Goal: Find specific page/section: Find specific page/section

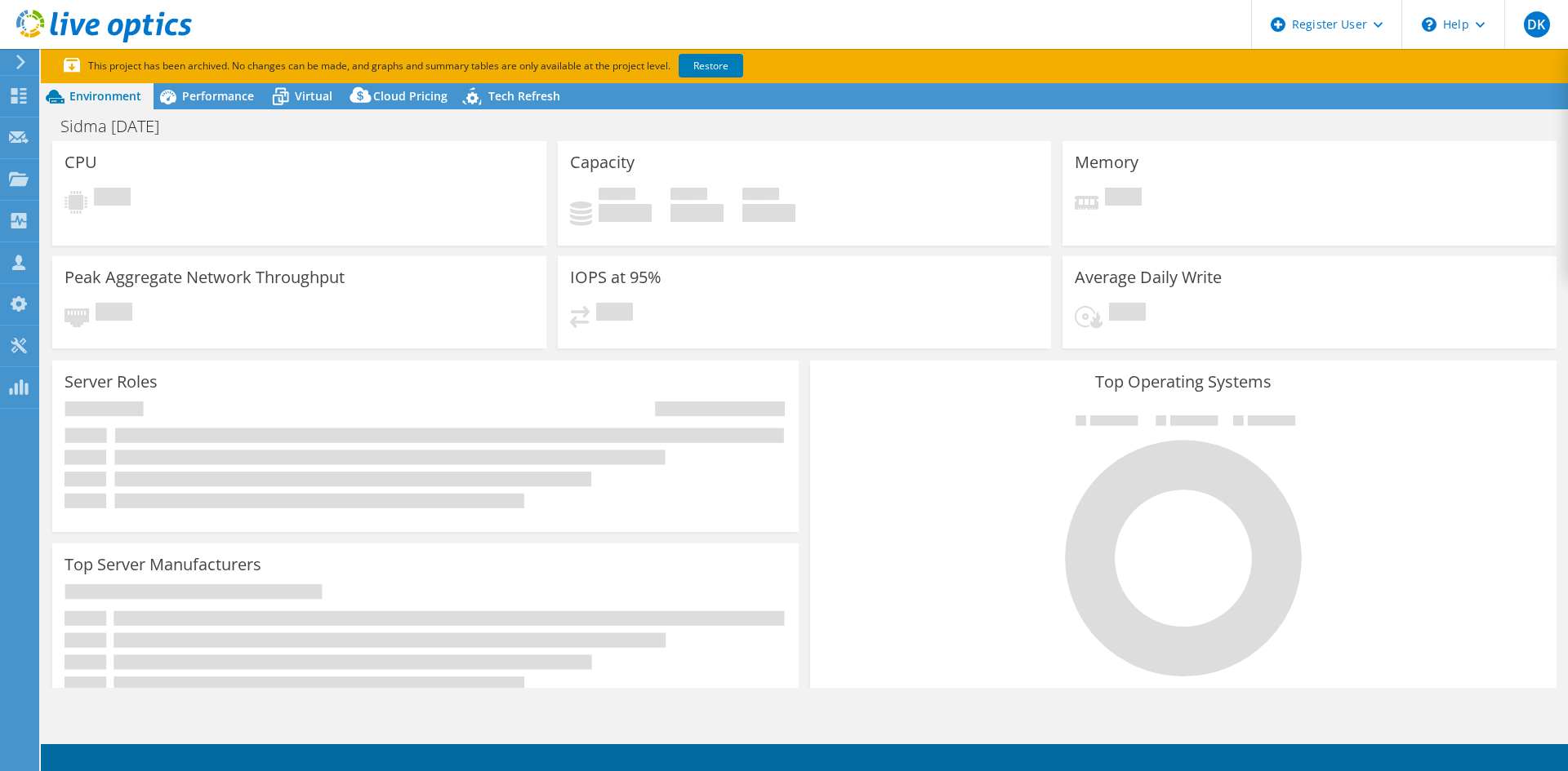
select select "USD"
select select "EUFrankfurt"
click at [167, 24] on use at bounding box center [104, 26] width 175 height 33
select select "USD"
select select "EUFrankfurt"
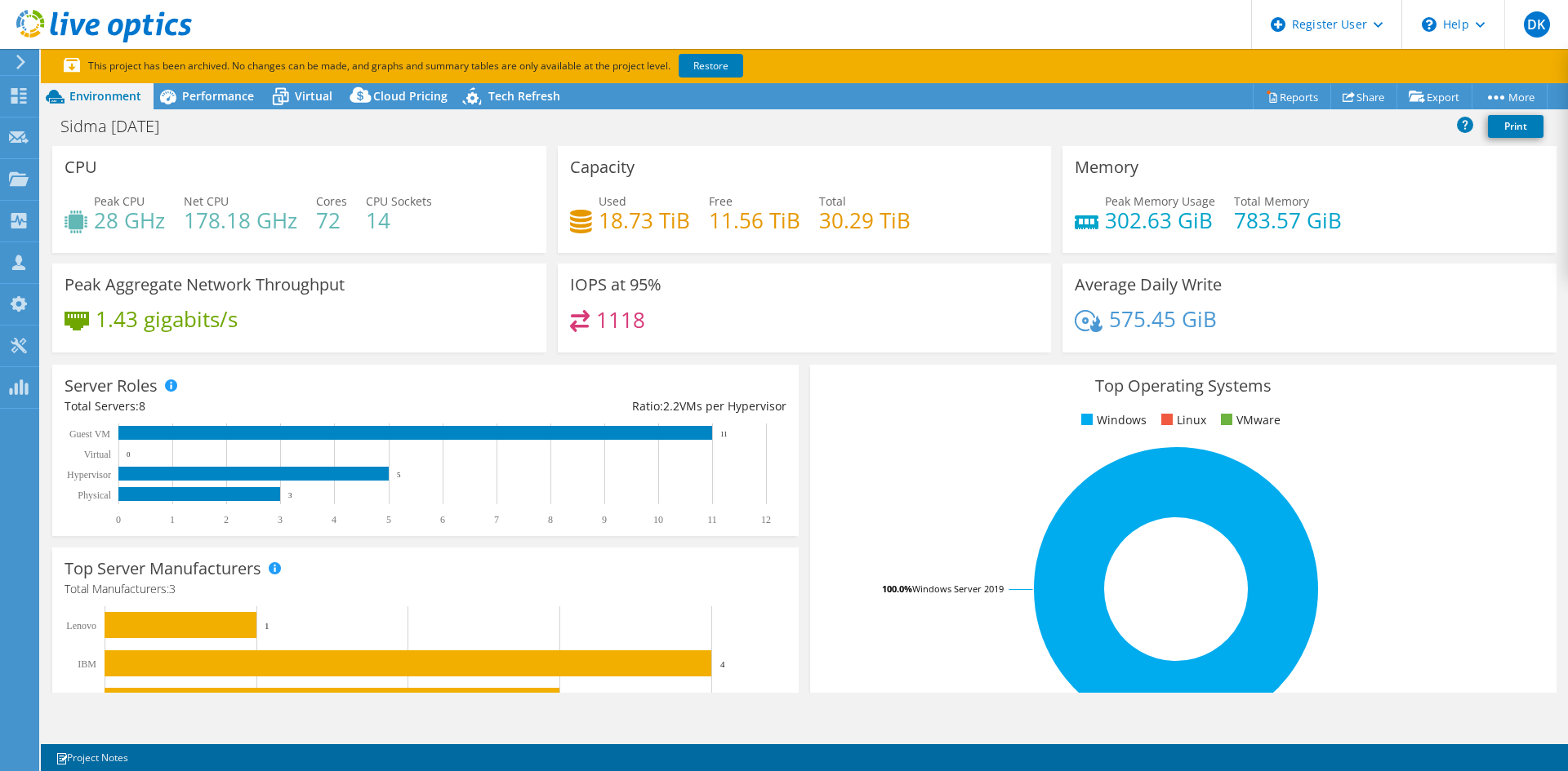
click at [11, 55] on div at bounding box center [18, 62] width 18 height 14
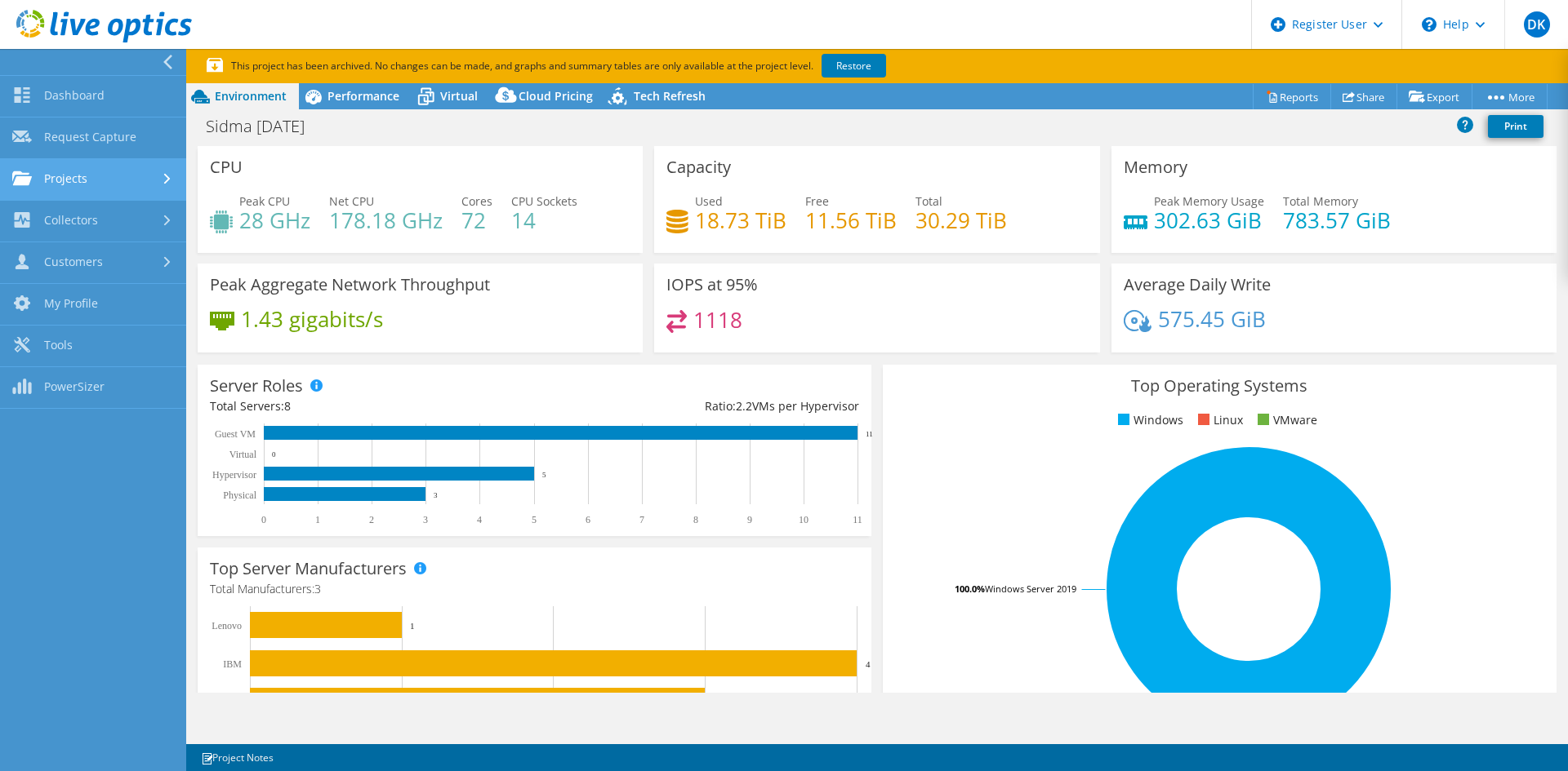
click at [160, 177] on div at bounding box center [169, 180] width 18 height 11
click at [70, 179] on link "Projects" at bounding box center [93, 180] width 186 height 42
click at [148, 181] on link "Projects" at bounding box center [93, 180] width 186 height 42
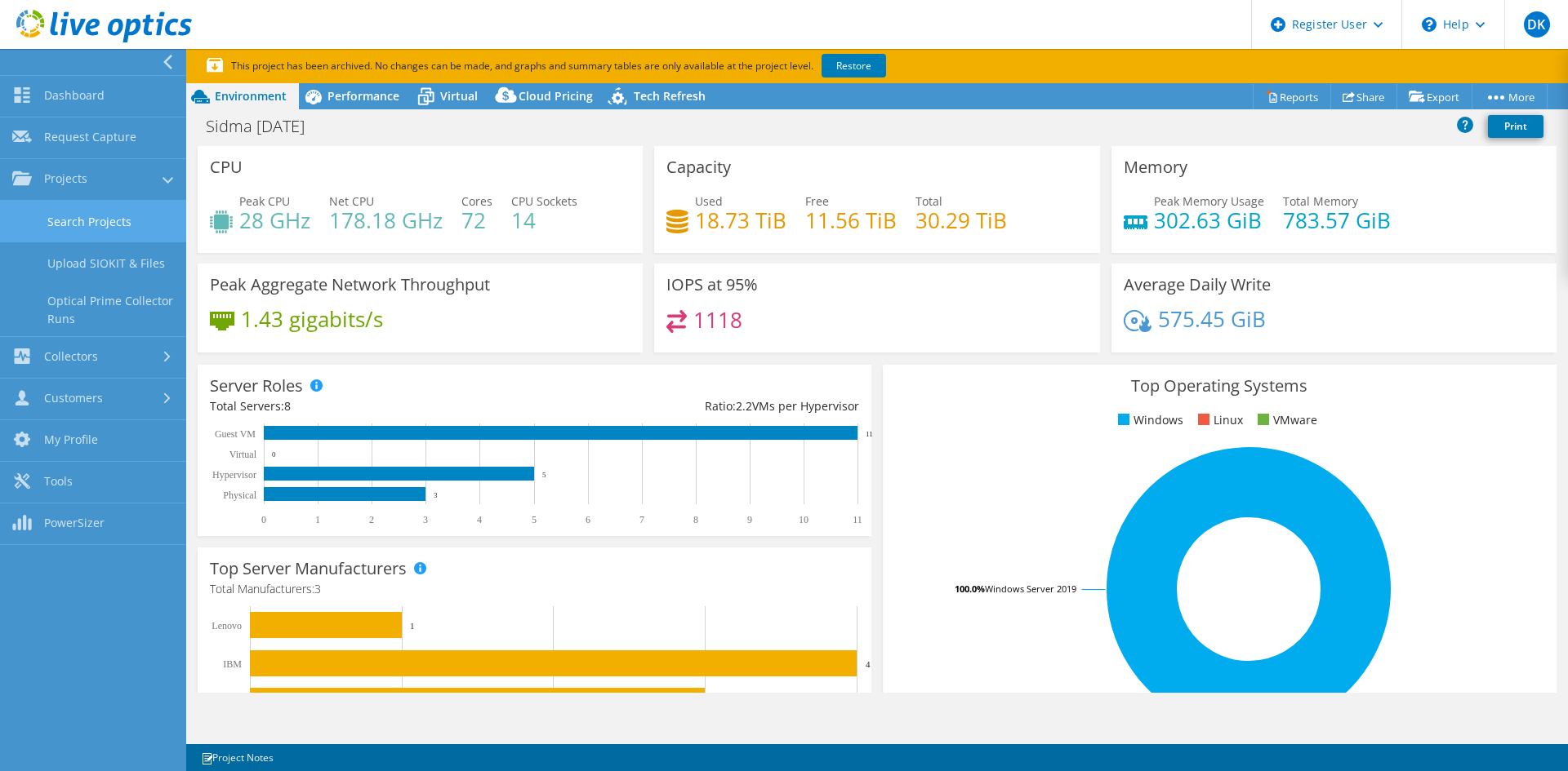
click at [119, 228] on link "Search Projects" at bounding box center [93, 222] width 186 height 42
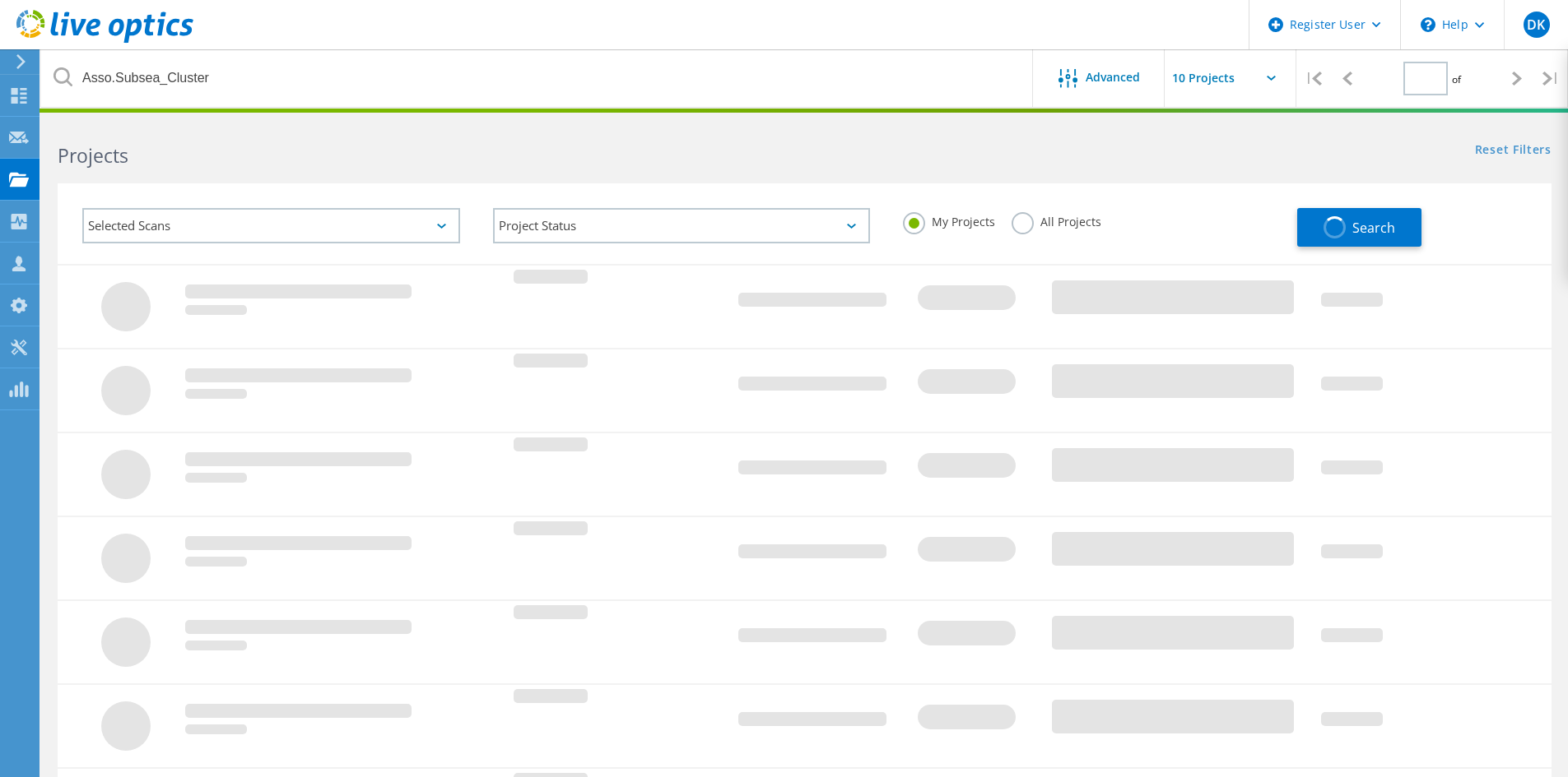
type input "1"
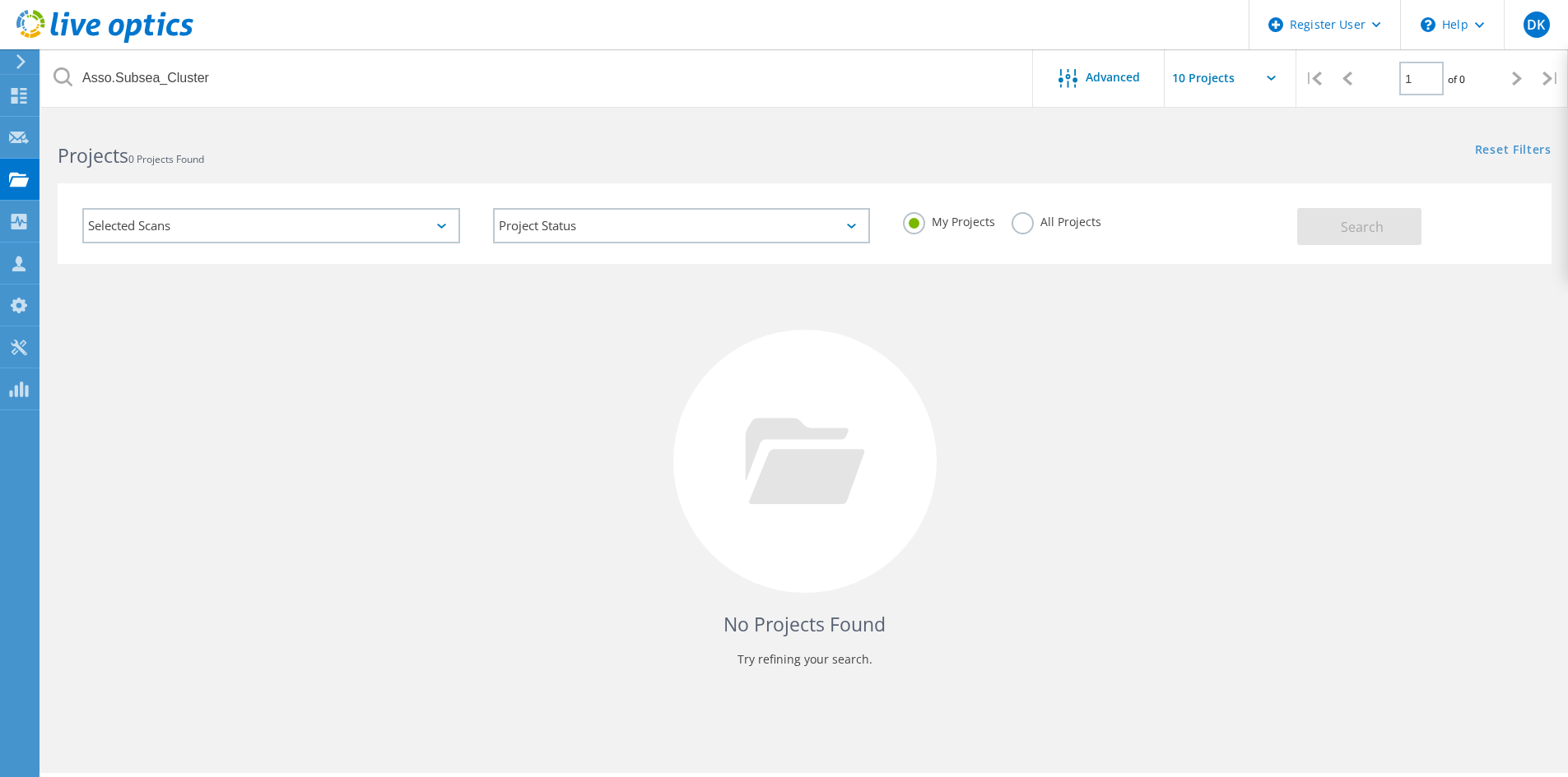
click at [271, 238] on div "Selected Scans" at bounding box center [270, 225] width 377 height 35
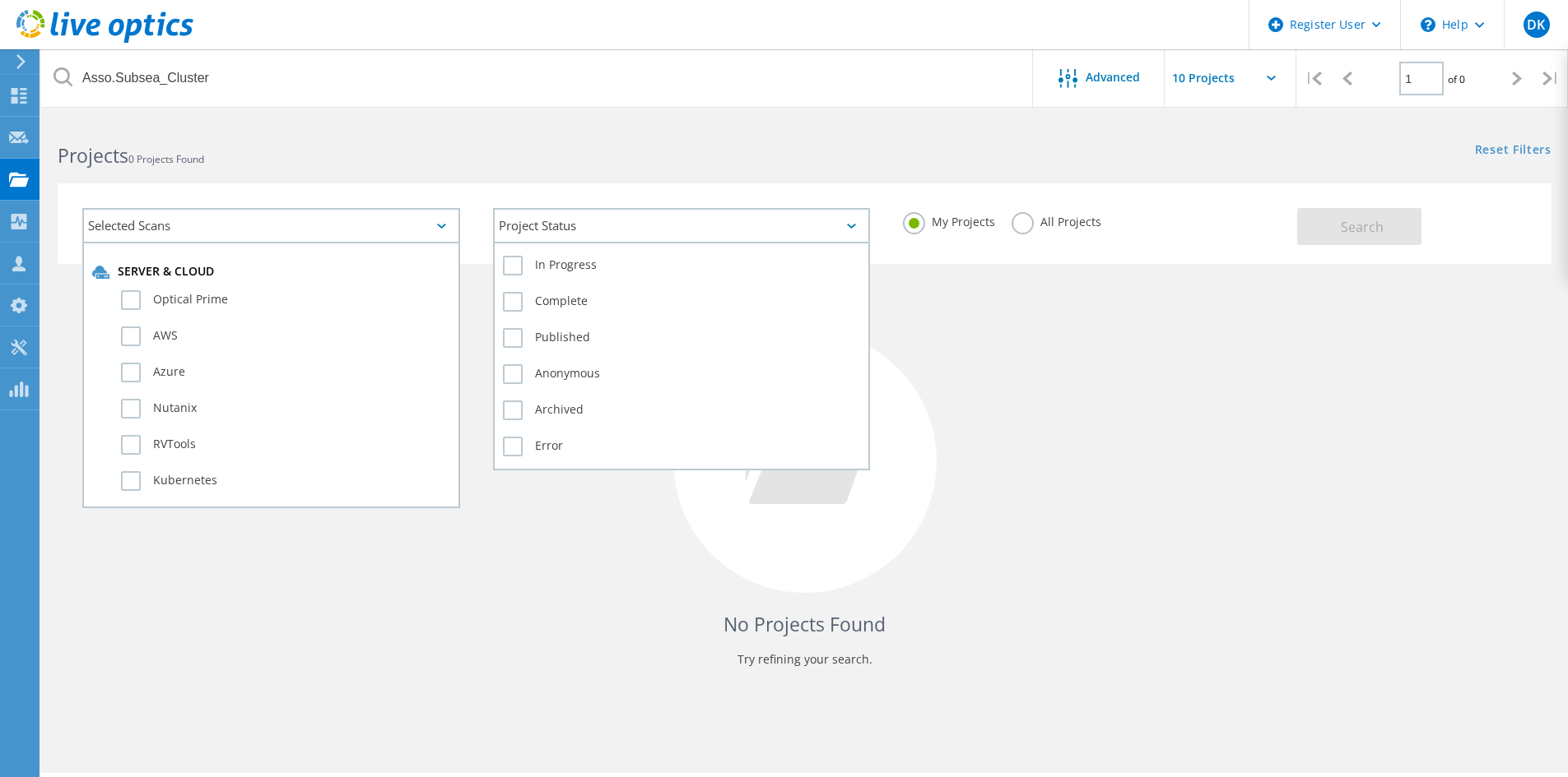
click at [605, 238] on div "Project Status" at bounding box center [681, 225] width 377 height 35
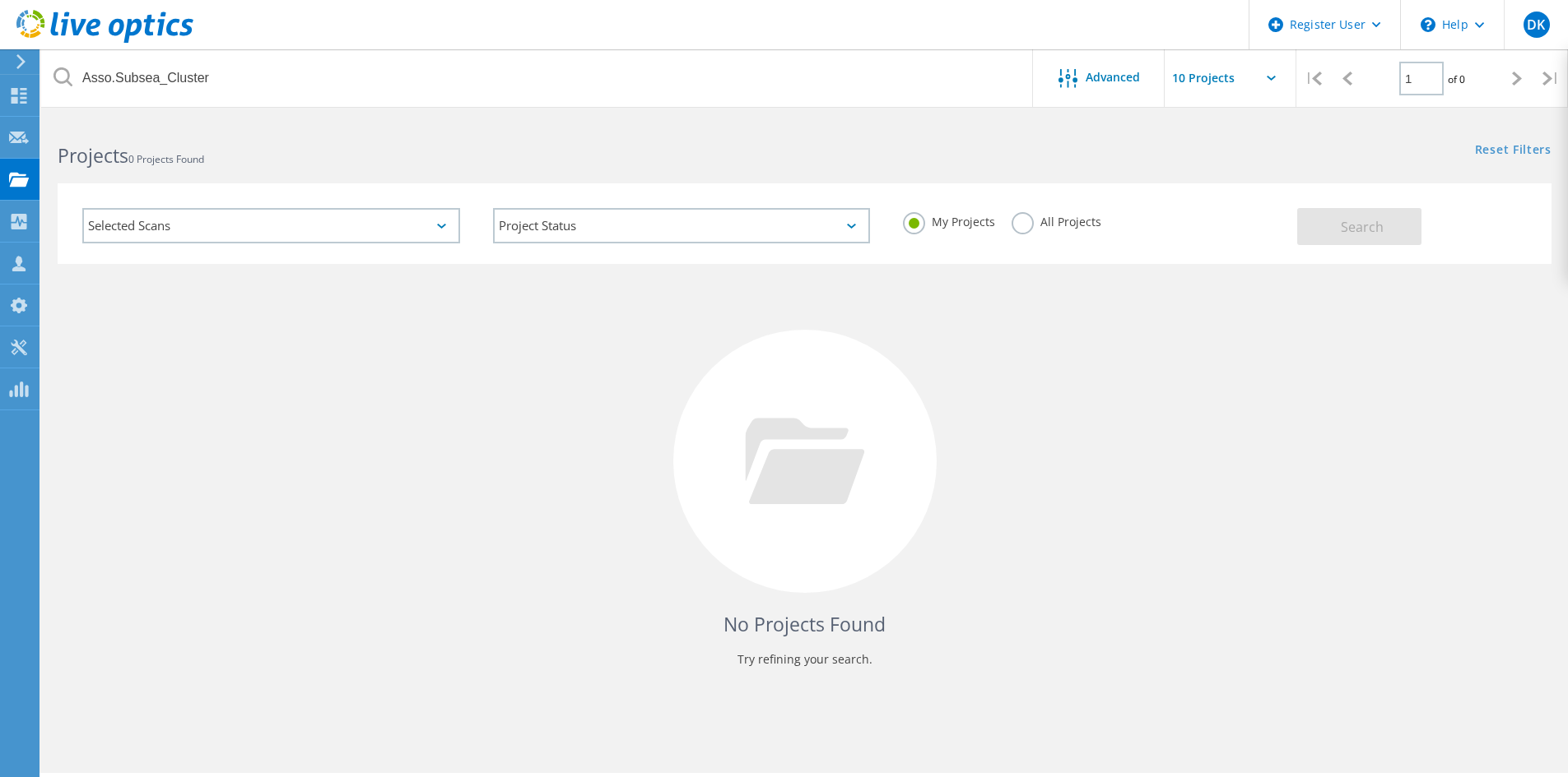
click at [385, 366] on div "No Projects Found Try refining your search." at bounding box center [804, 476] width 1493 height 425
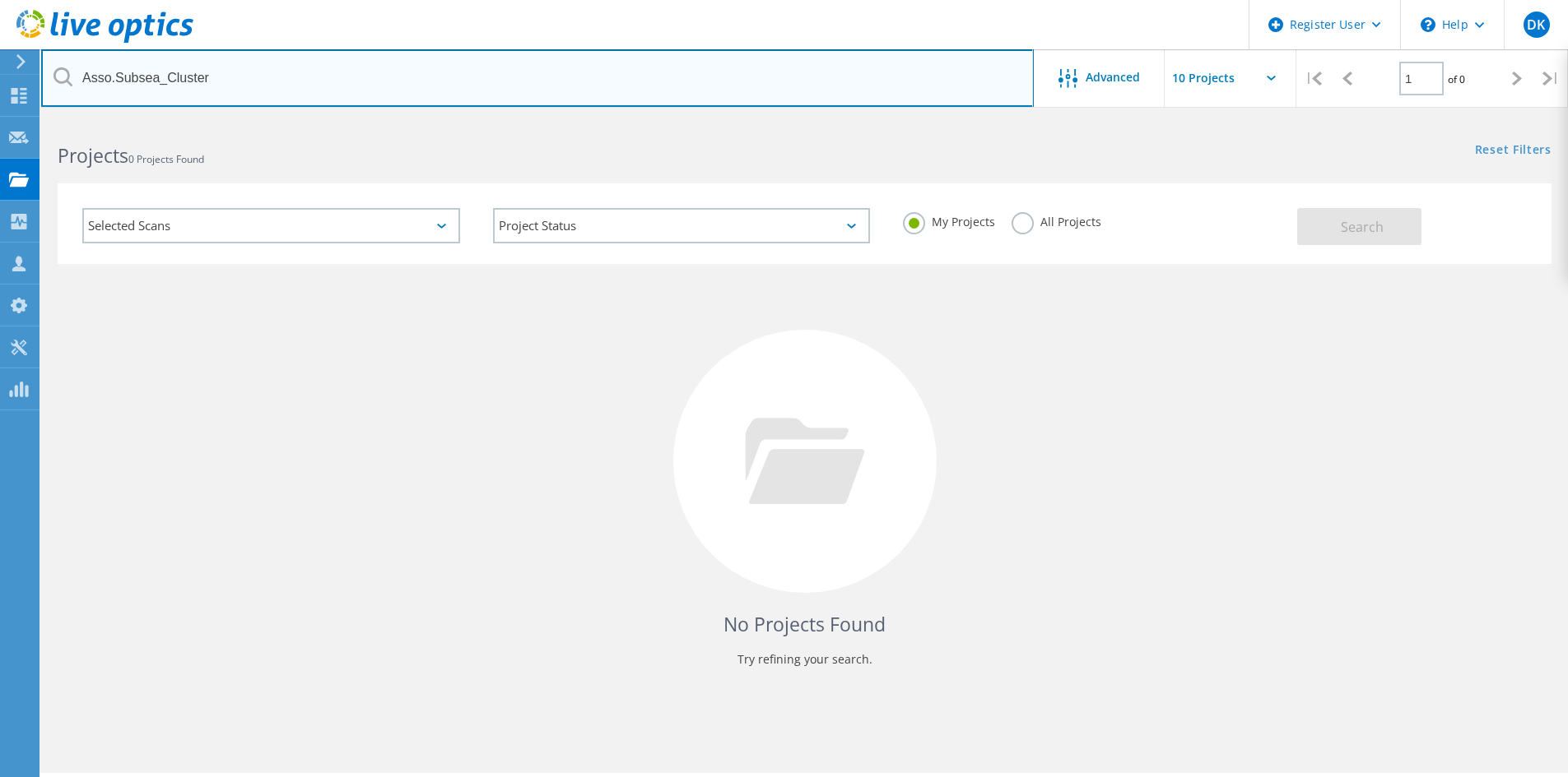
click at [162, 68] on input "Asso.Subsea_Cluster" at bounding box center [538, 78] width 992 height 58
